Goal: Find contact information: Find contact information

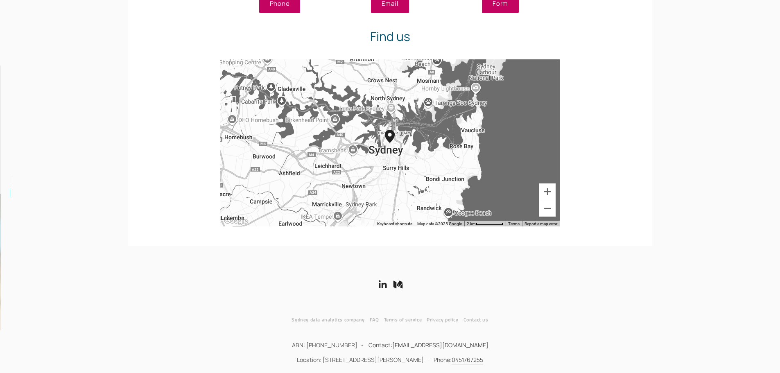
scroll to position [1593, 0]
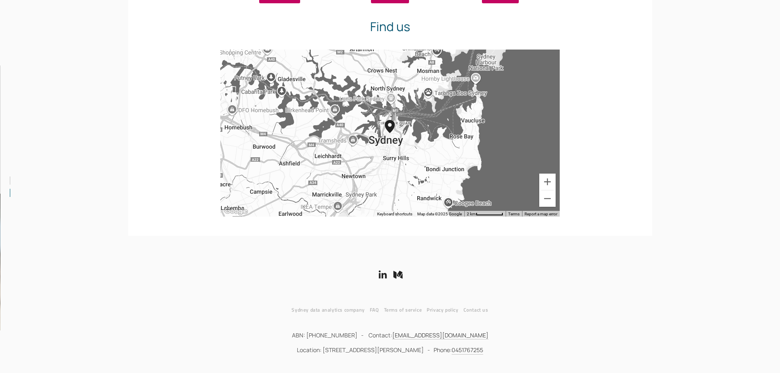
click at [340, 337] on p "ABN: [PHONE_NUMBER] - Contact: [EMAIL_ADDRESS][DOMAIN_NAME]" at bounding box center [390, 335] width 516 height 9
copy p "64622954054"
